Goal: Task Accomplishment & Management: Use online tool/utility

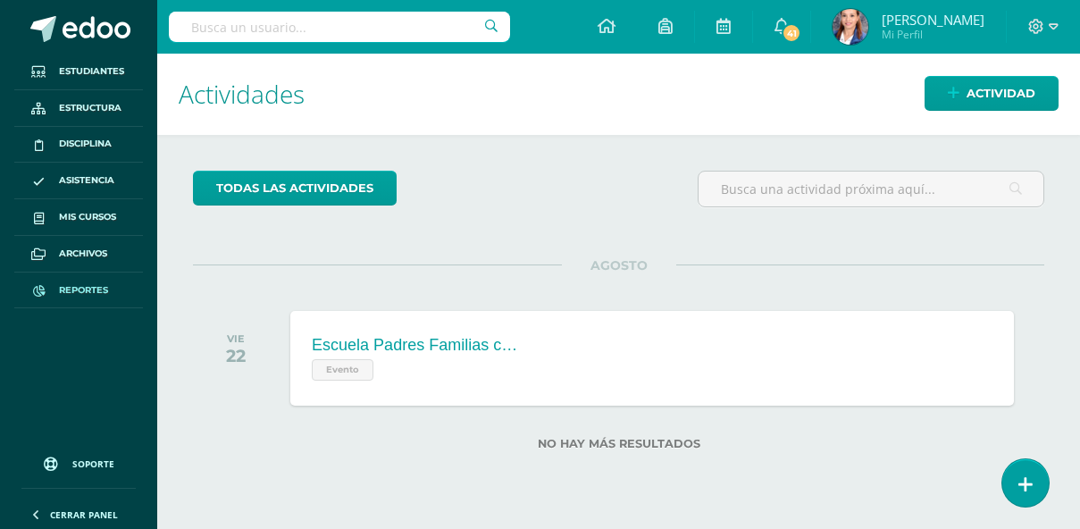
click at [108, 297] on span "Reportes" at bounding box center [83, 290] width 49 height 14
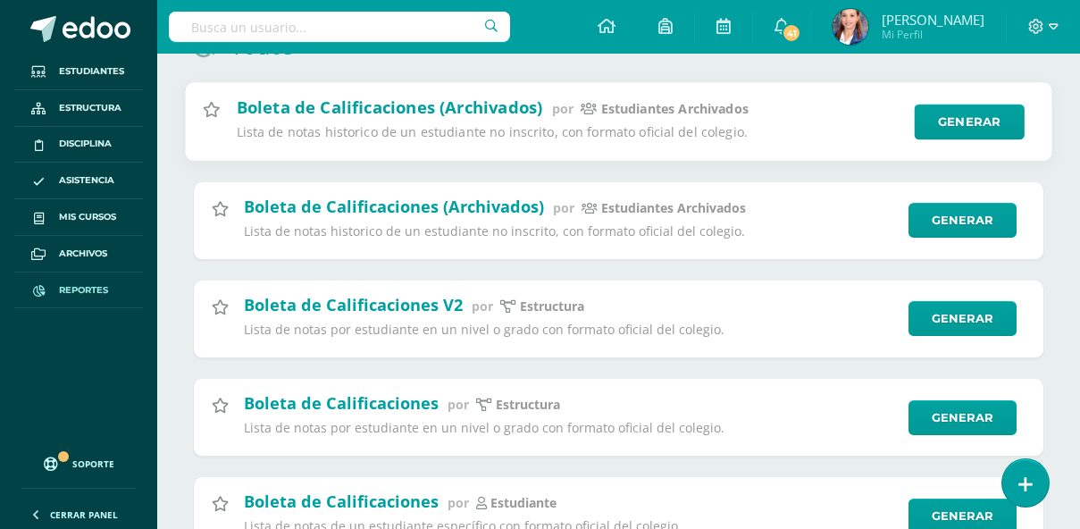
scroll to position [214, 0]
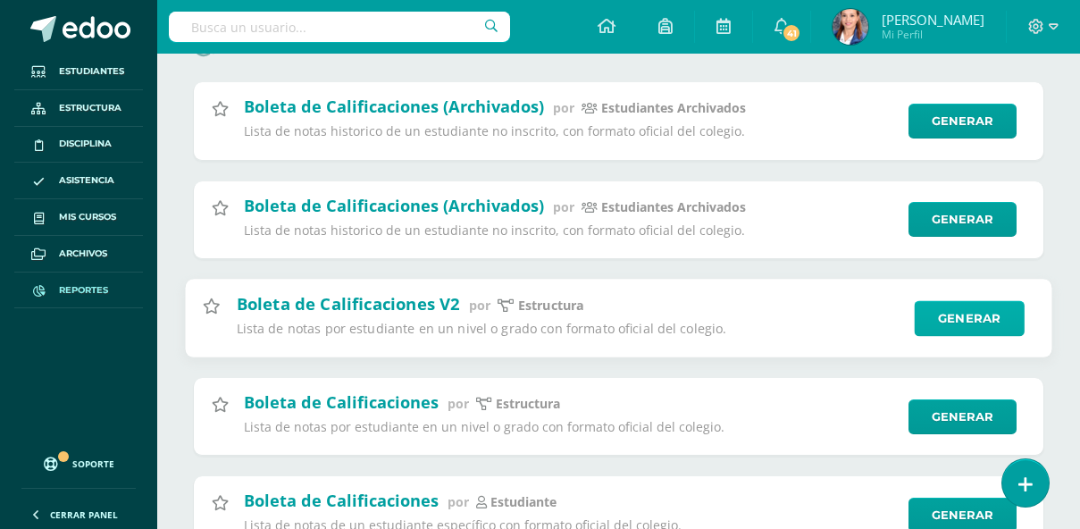
type input "boleta"
click at [929, 327] on link "Generar" at bounding box center [969, 318] width 110 height 36
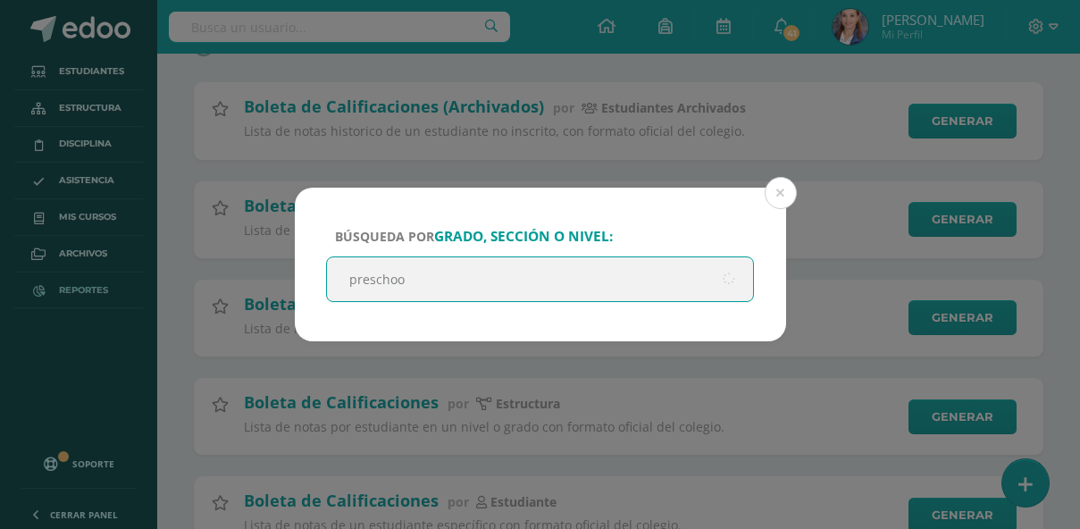
type input "preschool"
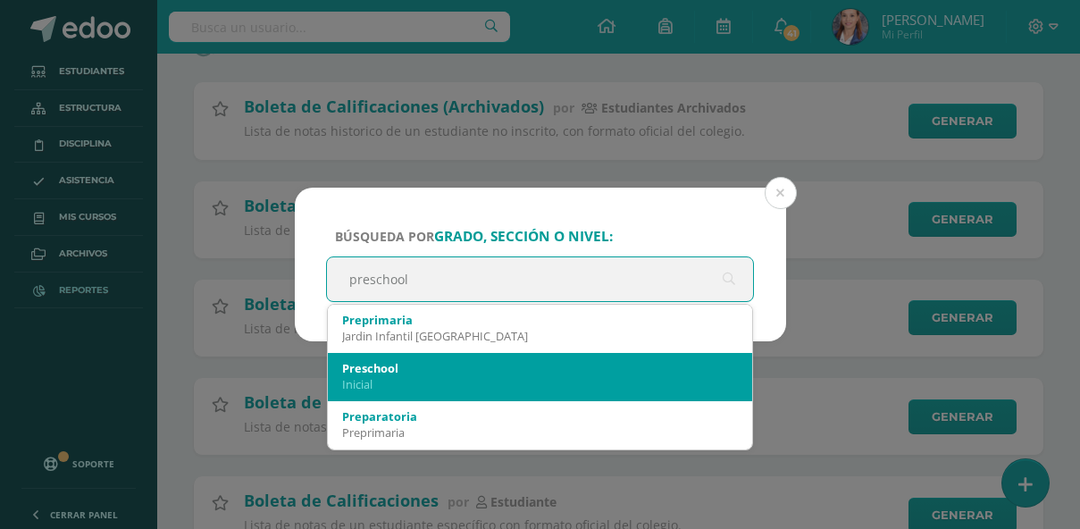
click at [509, 382] on div "Inicial" at bounding box center [540, 384] width 397 height 16
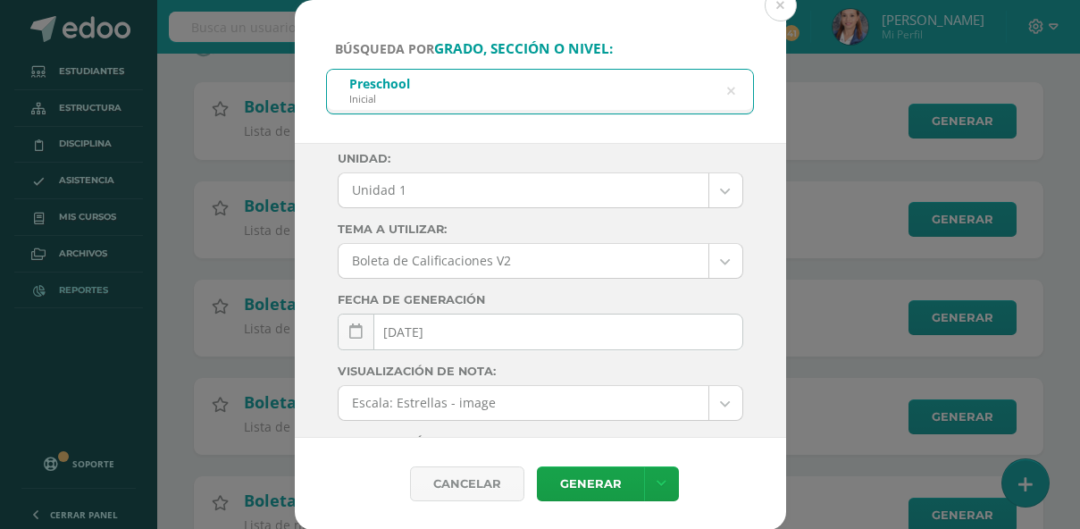
scroll to position [101, 0]
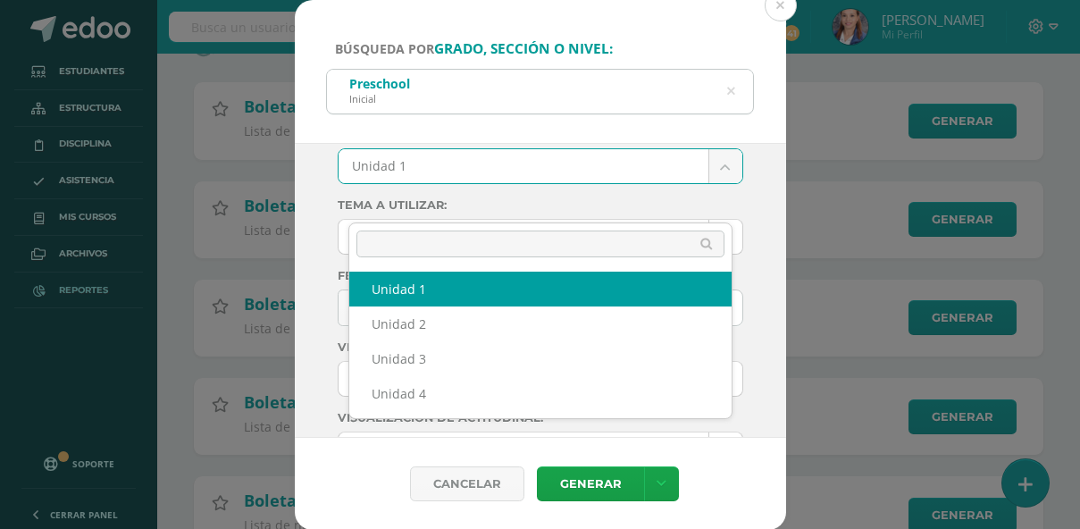
click at [721, 207] on body "Búsqueda por grado, sección o nivel: Preschool Inicial preschool Ciclo: 2025 20…" at bounding box center [540, 247] width 1080 height 923
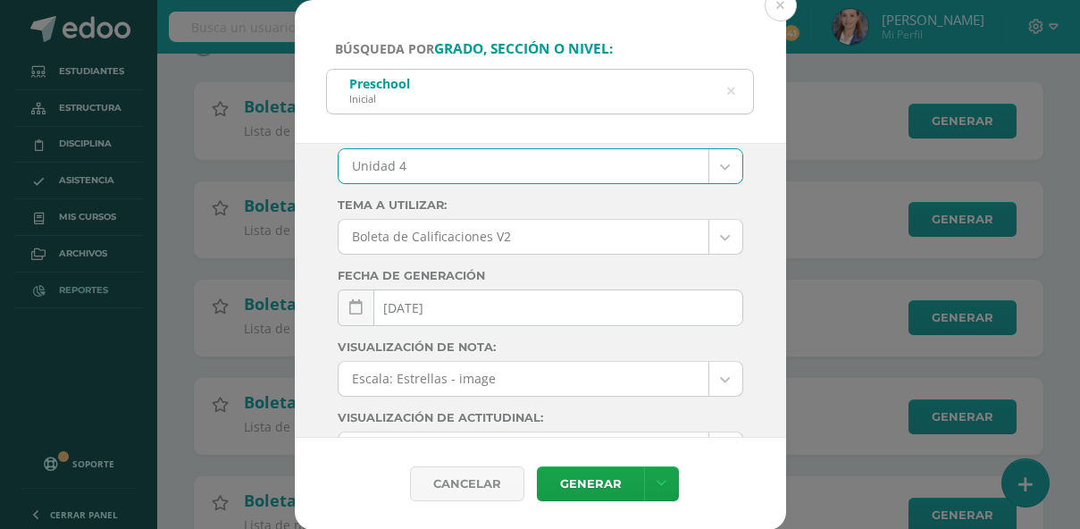
click at [704, 219] on div "Ciclo: 2025 2025 2024 2023 2022 2021 2020 2019 Unidad: Unidad 4 Unidad 1 Unidad…" at bounding box center [540, 356] width 405 height 599
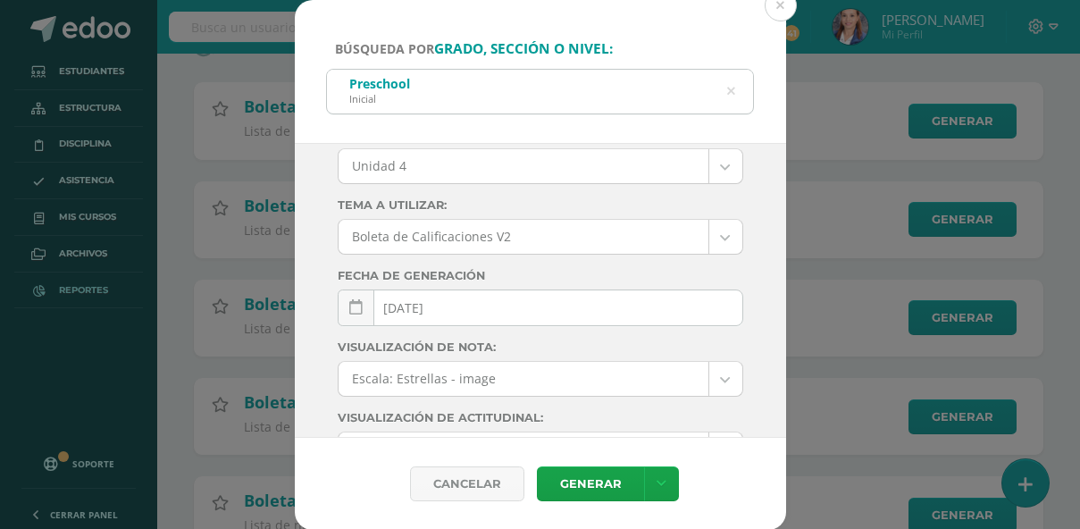
click at [708, 197] on body "Búsqueda por grado, sección o nivel: Preschool Inicial preschool Ciclo: 2025 20…" at bounding box center [540, 247] width 1080 height 923
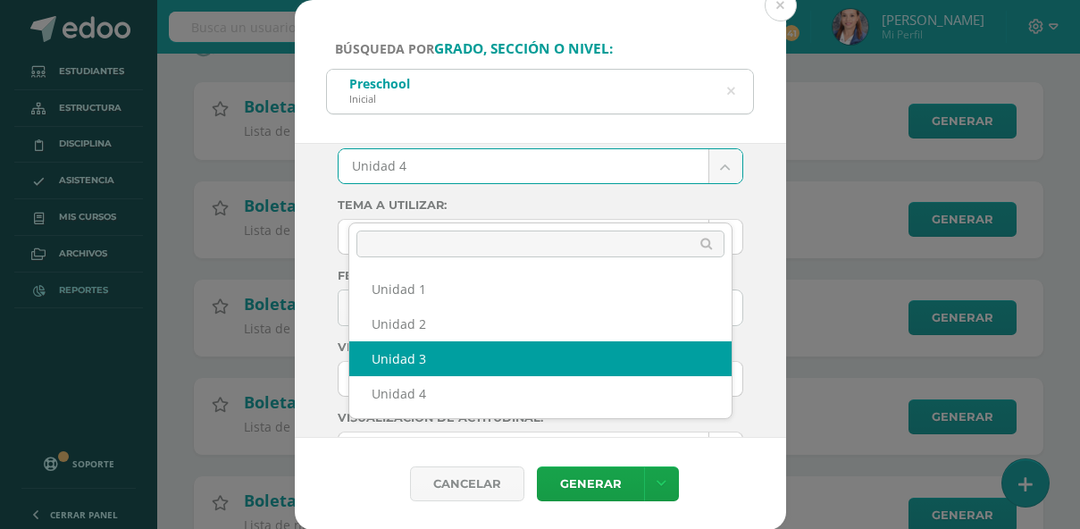
select select "Unidad 3"
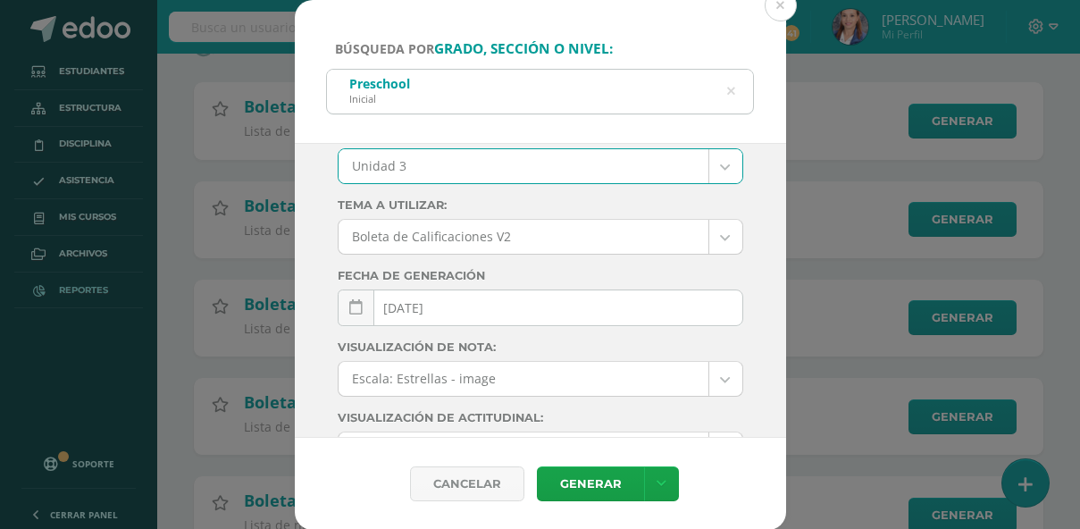
scroll to position [300, 0]
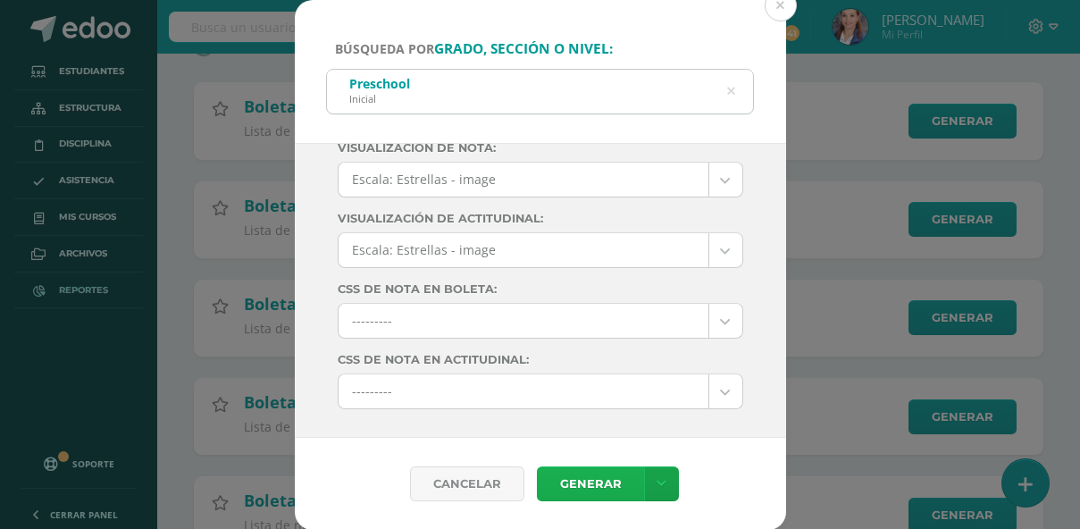
click at [575, 501] on link "Generar" at bounding box center [590, 483] width 107 height 35
